Goal: Task Accomplishment & Management: Manage account settings

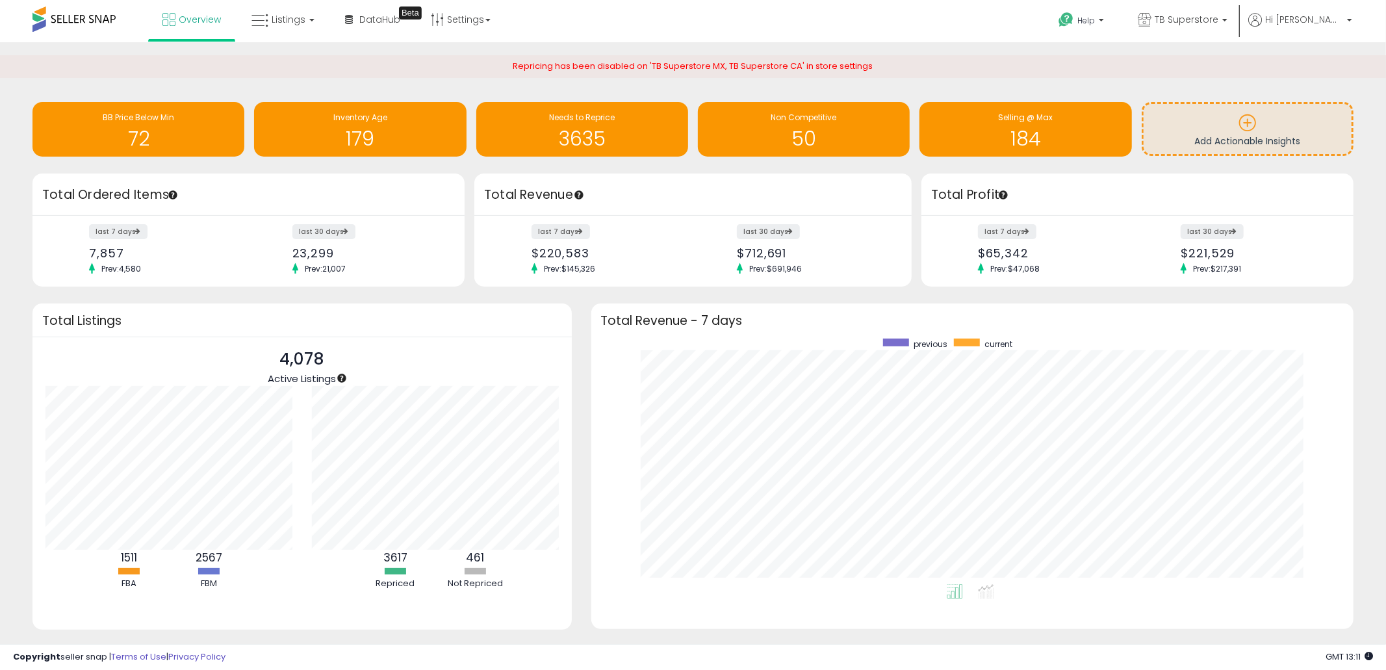
scroll to position [245, 737]
click at [280, 24] on span "Listings" at bounding box center [289, 19] width 34 height 13
click at [280, 61] on icon at bounding box center [292, 64] width 57 height 17
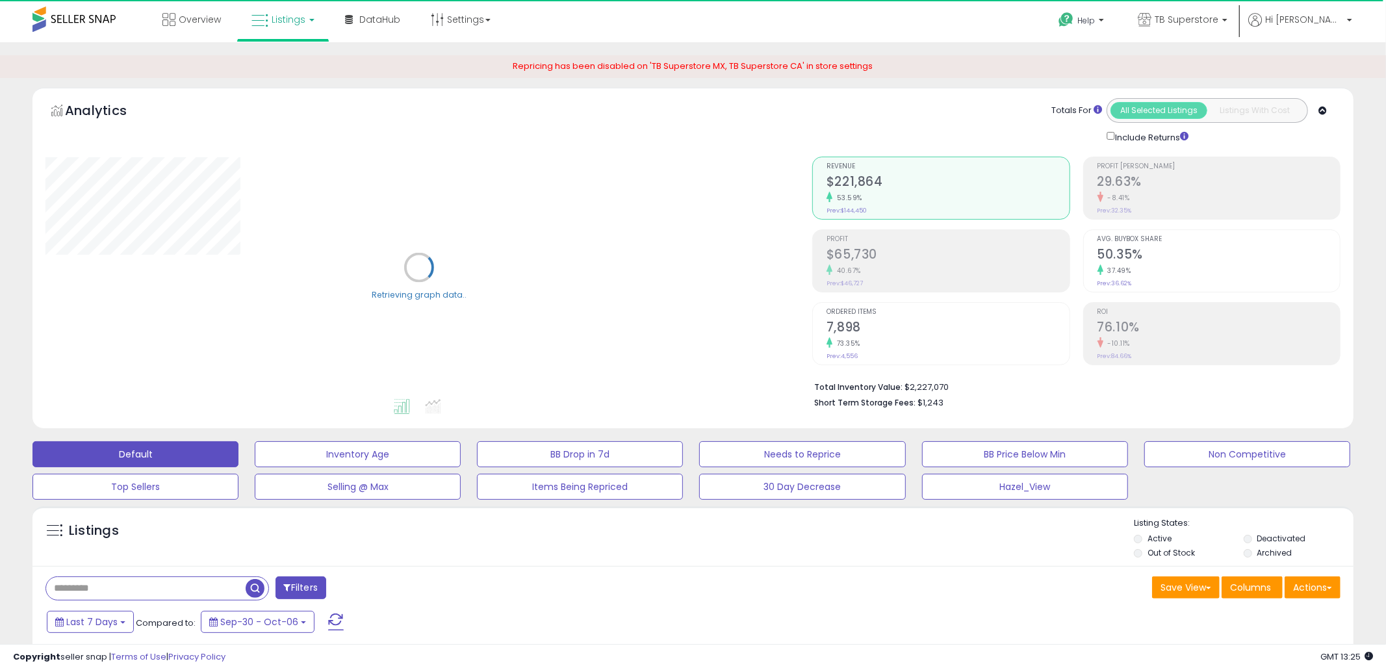
click at [1169, 547] on li "Active" at bounding box center [1188, 540] width 108 height 14
click at [1167, 550] on label "Out of Stock" at bounding box center [1170, 552] width 47 height 11
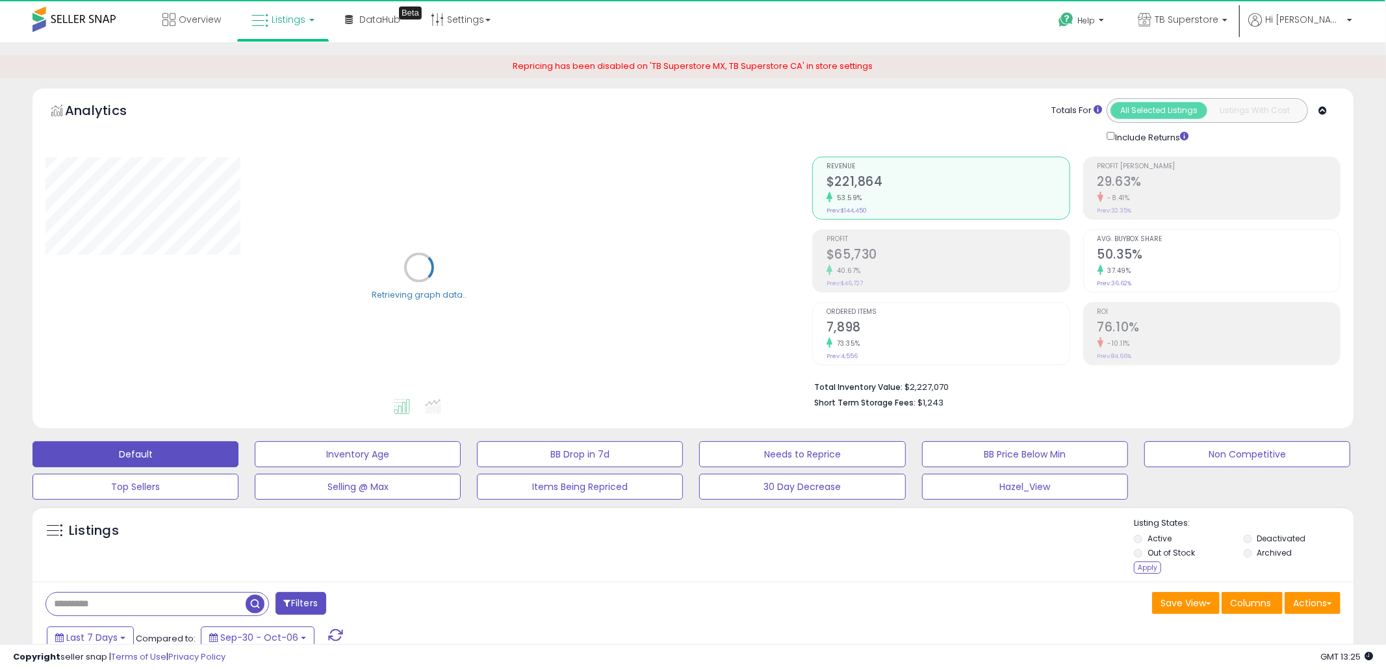
click at [986, 554] on div "Listings" at bounding box center [692, 547] width 1321 height 60
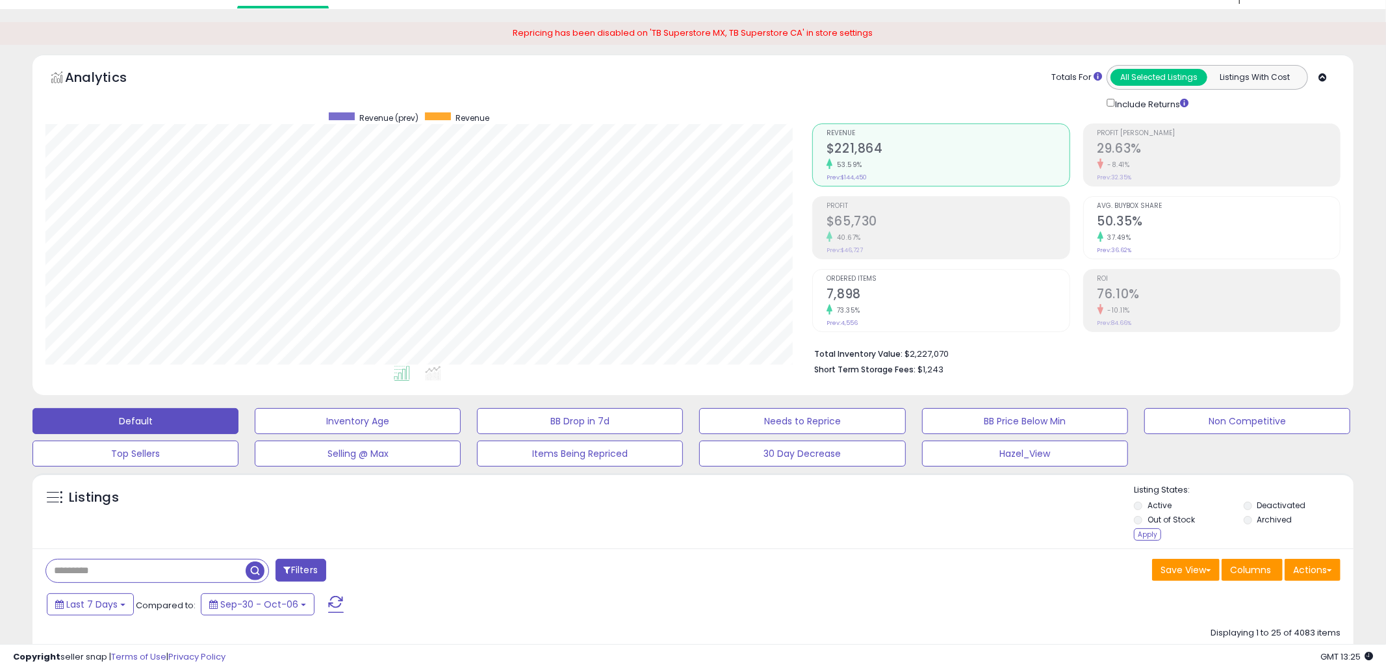
scroll to position [266, 767]
click at [1154, 533] on div "Apply" at bounding box center [1147, 534] width 27 height 12
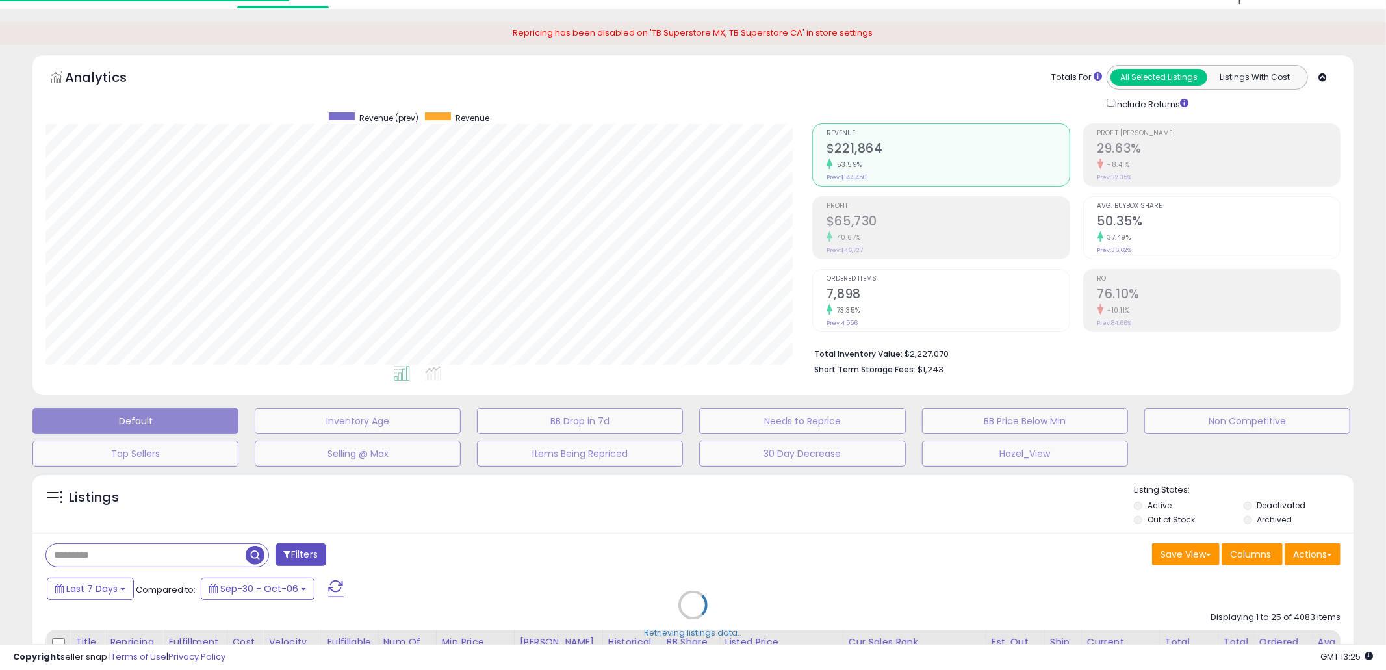
click at [730, 541] on div "Retrieving listings data.." at bounding box center [693, 614] width 1340 height 296
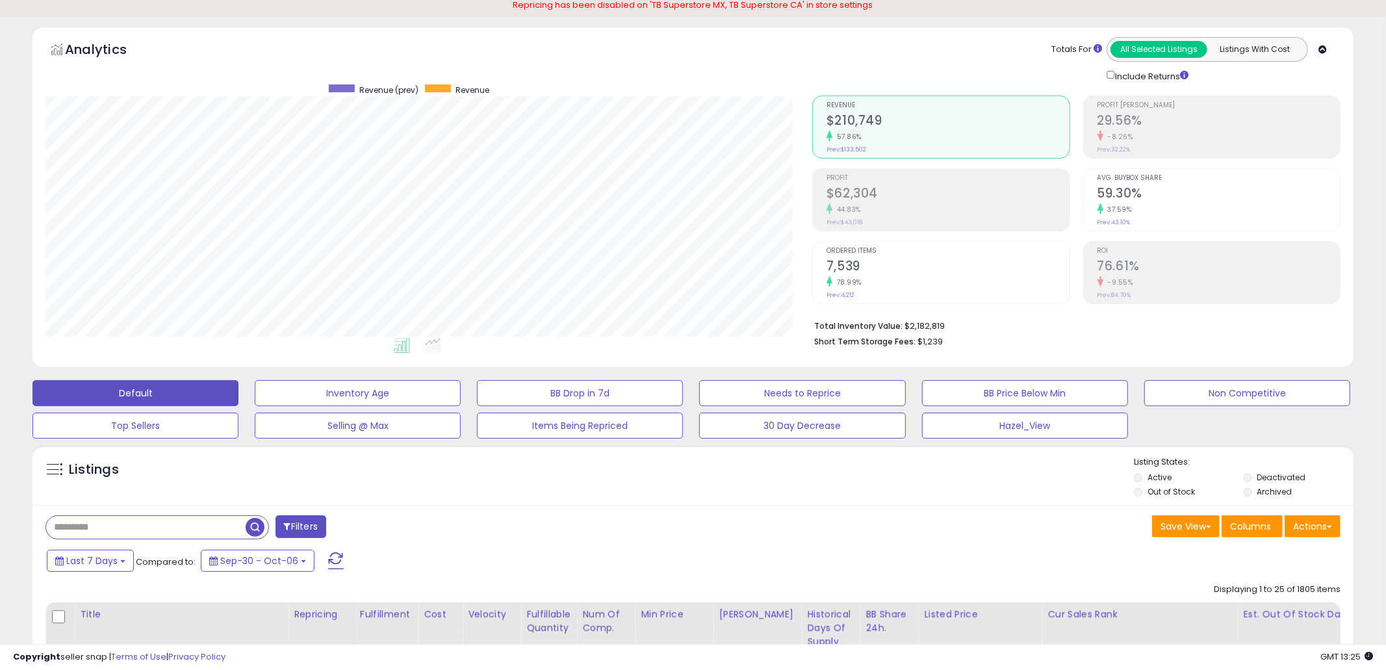
scroll to position [116, 0]
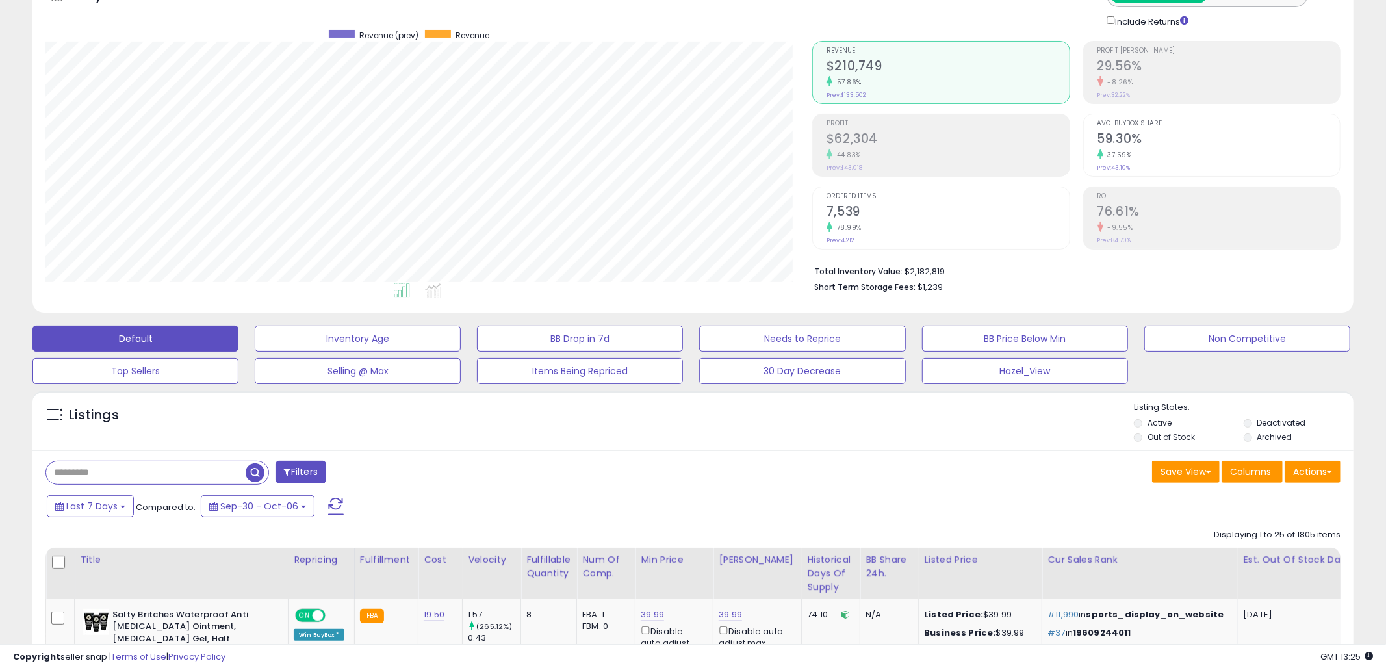
click at [692, 505] on div "Last 7 Days Compared to: Sep-30 - Oct-06" at bounding box center [529, 507] width 971 height 29
click at [691, 506] on div "Last 7 Days Compared to: Sep-30 - Oct-06" at bounding box center [529, 507] width 971 height 29
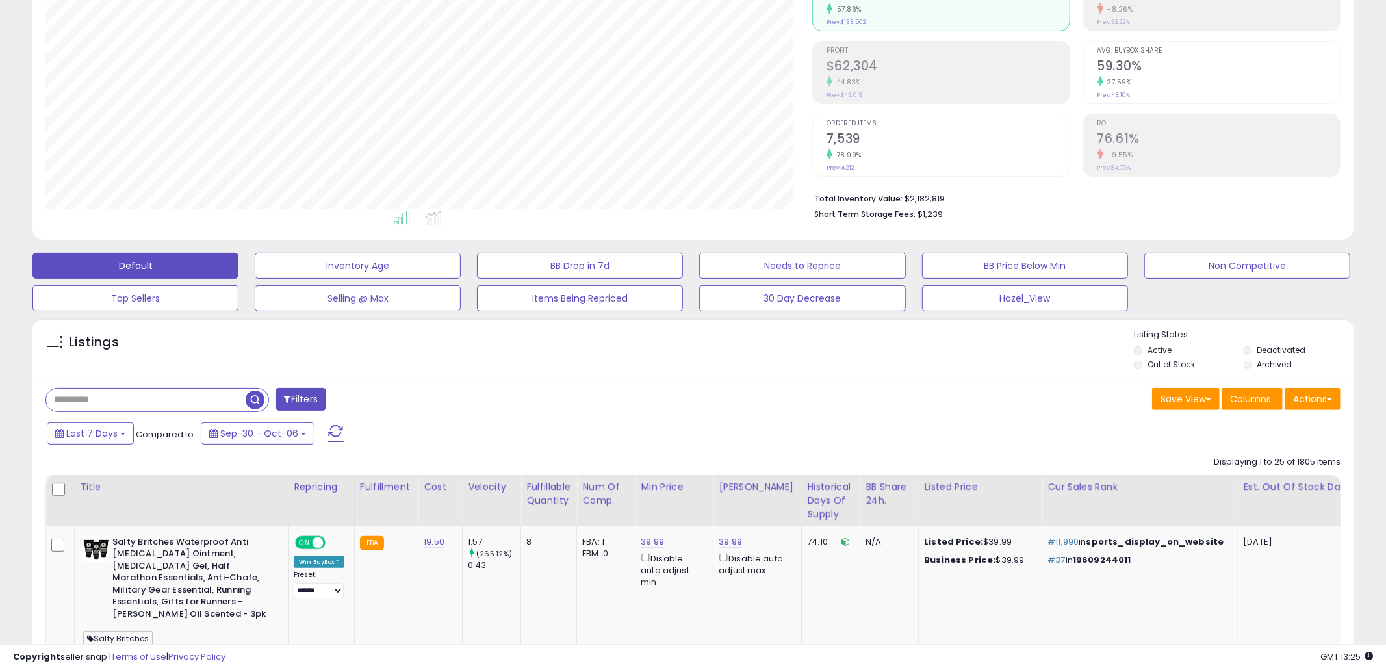
scroll to position [255, 0]
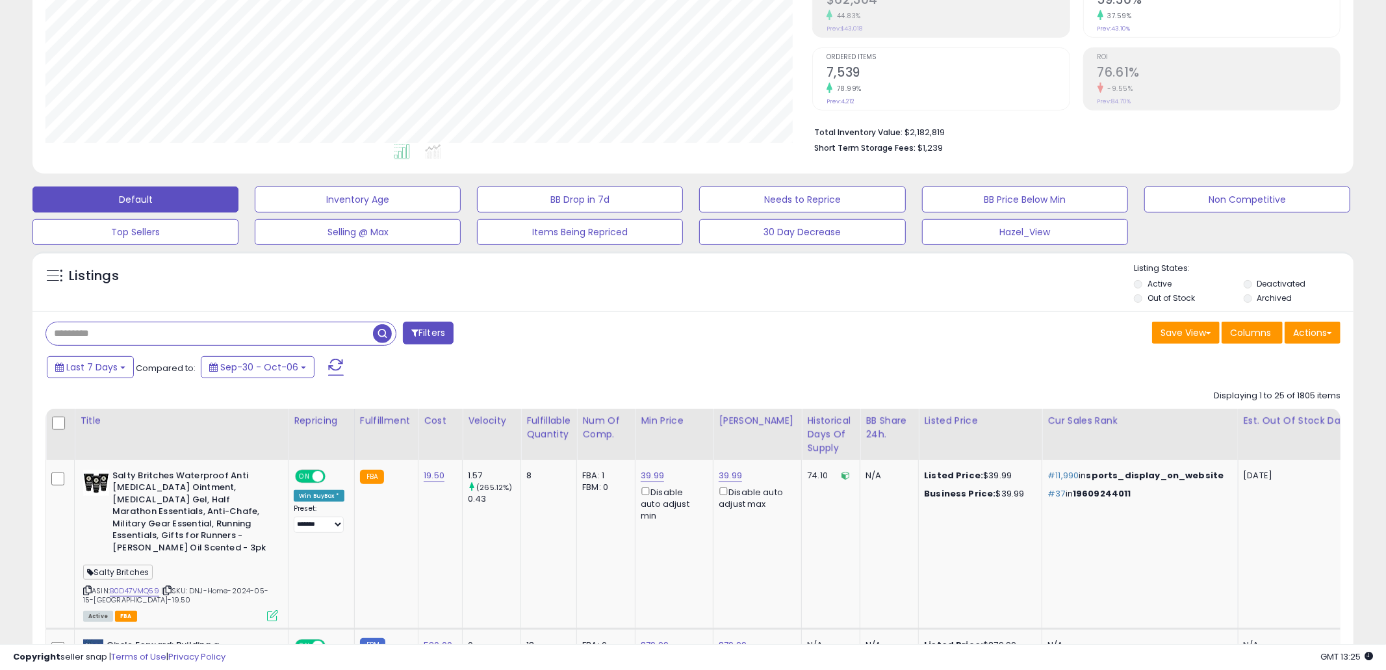
click at [173, 334] on input "text" at bounding box center [209, 333] width 327 height 23
paste input "**********"
type input "**********"
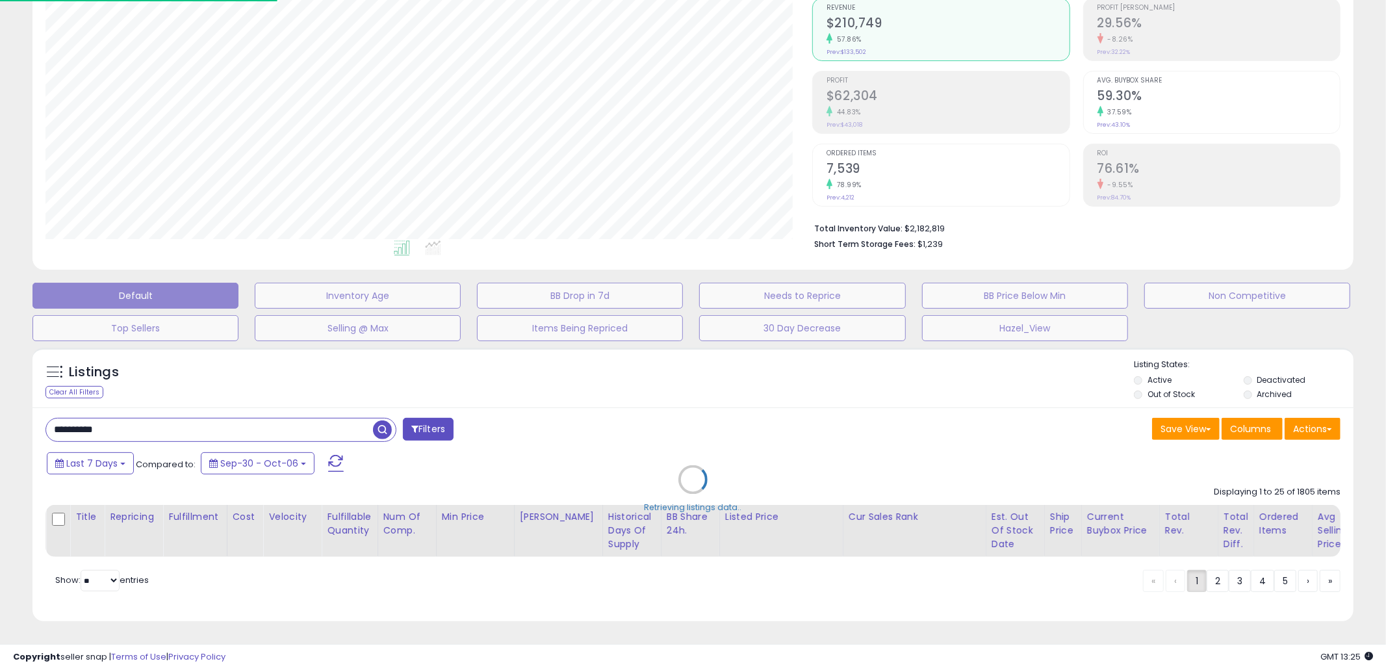
scroll to position [159, 0]
click at [691, 479] on div "Retrieving listings data.. Displaying 1 to 25 of 1805 items Title Repricing Ful…" at bounding box center [692, 543] width 1295 height 129
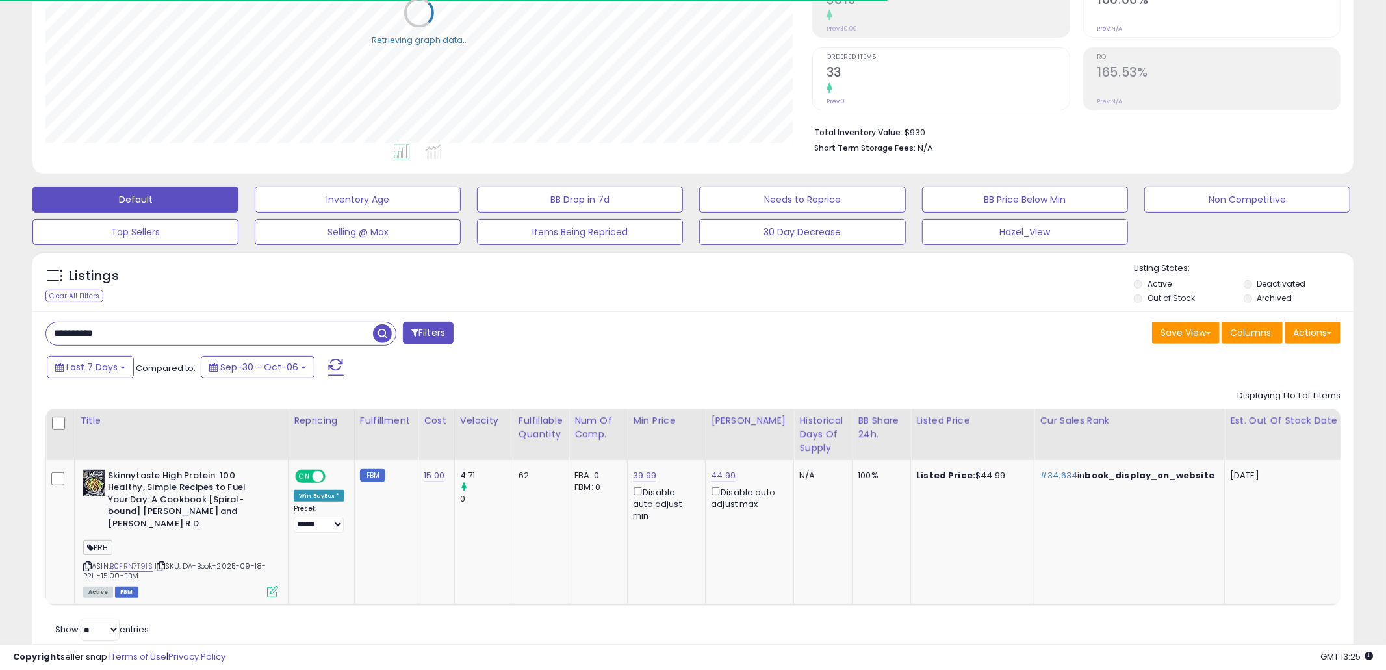
click at [686, 327] on div "**********" at bounding box center [364, 335] width 657 height 26
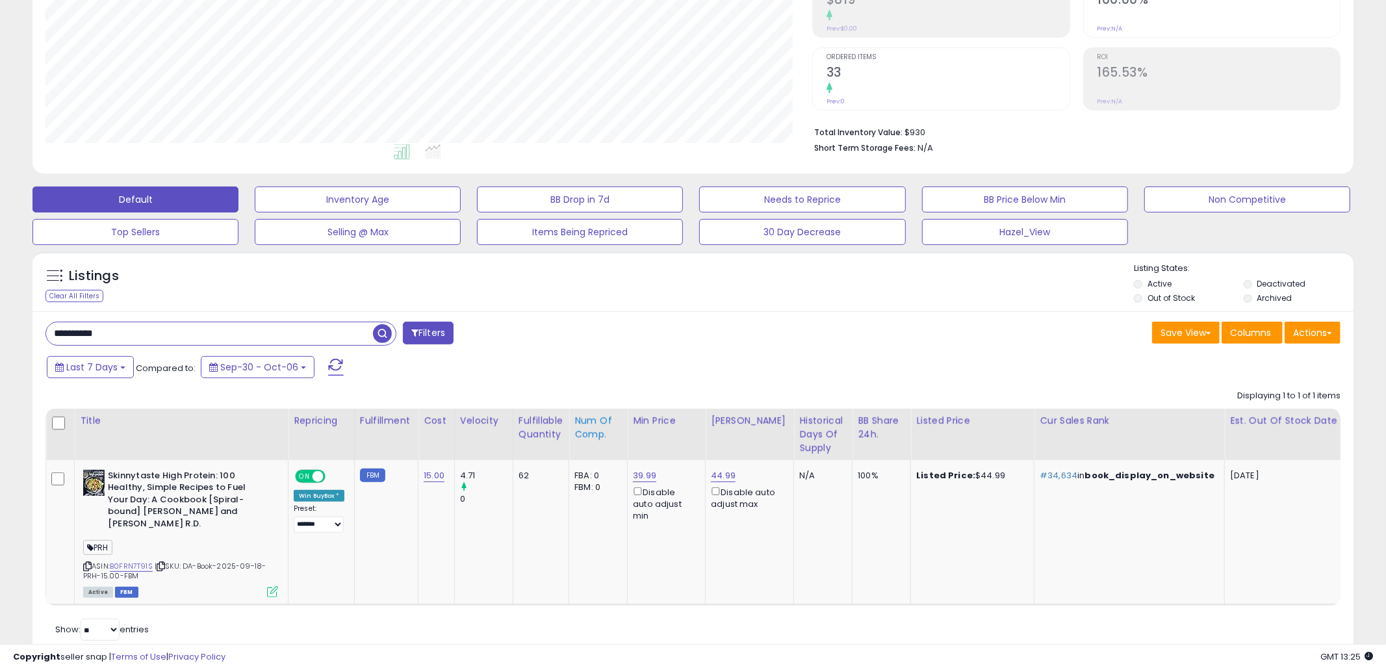
scroll to position [266, 767]
click at [518, 474] on div "62" at bounding box center [538, 476] width 40 height 12
drag, startPoint x: 529, startPoint y: 542, endPoint x: 515, endPoint y: 537, distance: 14.6
click at [529, 542] on td "62" at bounding box center [541, 532] width 56 height 145
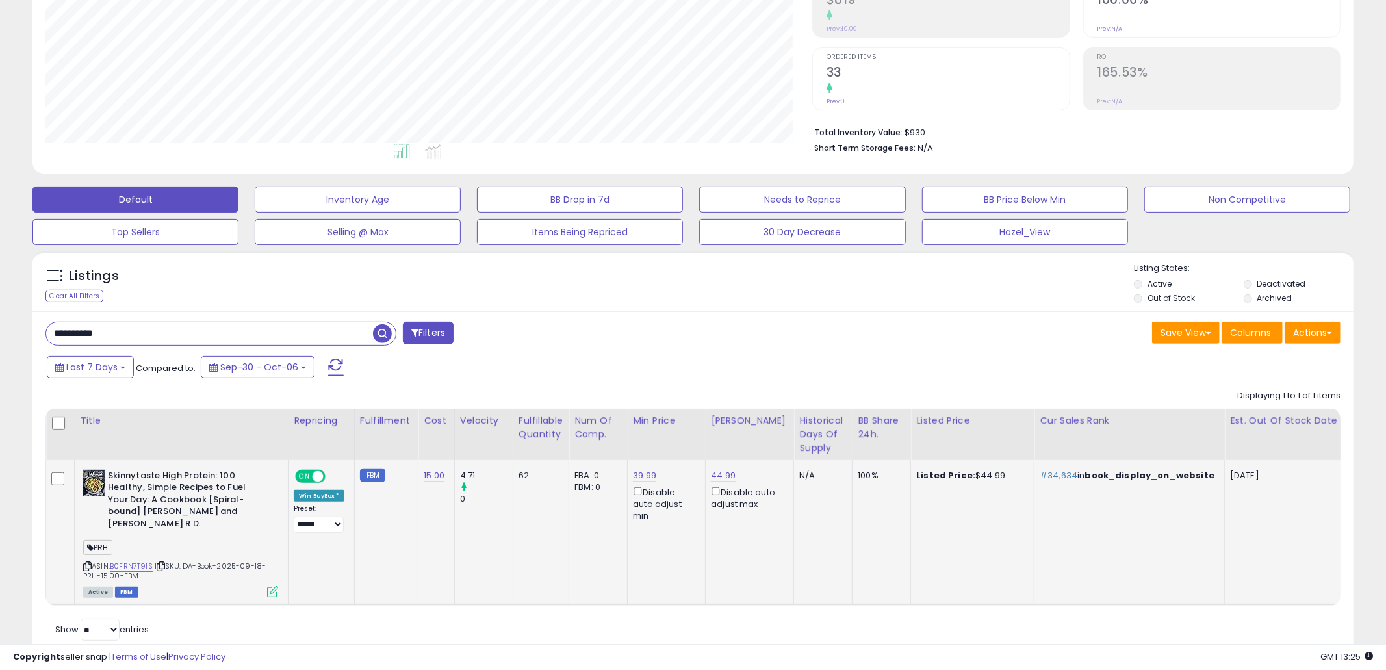
click at [86, 566] on icon at bounding box center [87, 566] width 8 height 7
